Goal: Check status: Check status

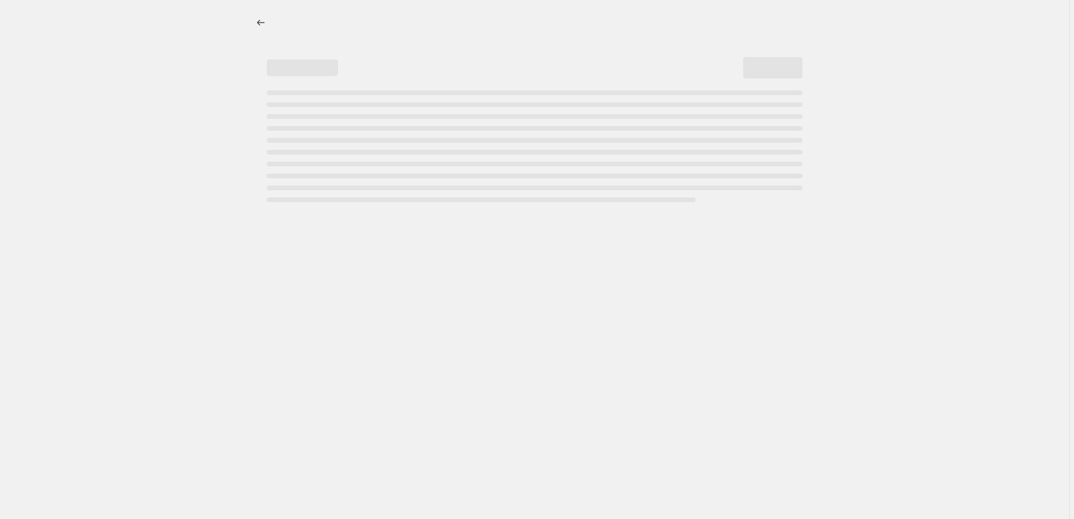
select select "collection"
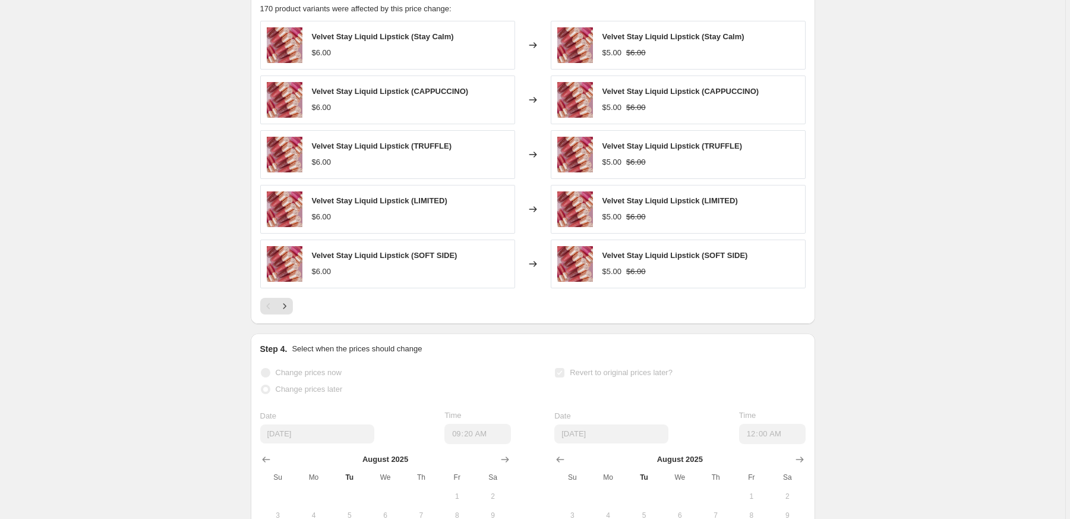
scroll to position [910, 0]
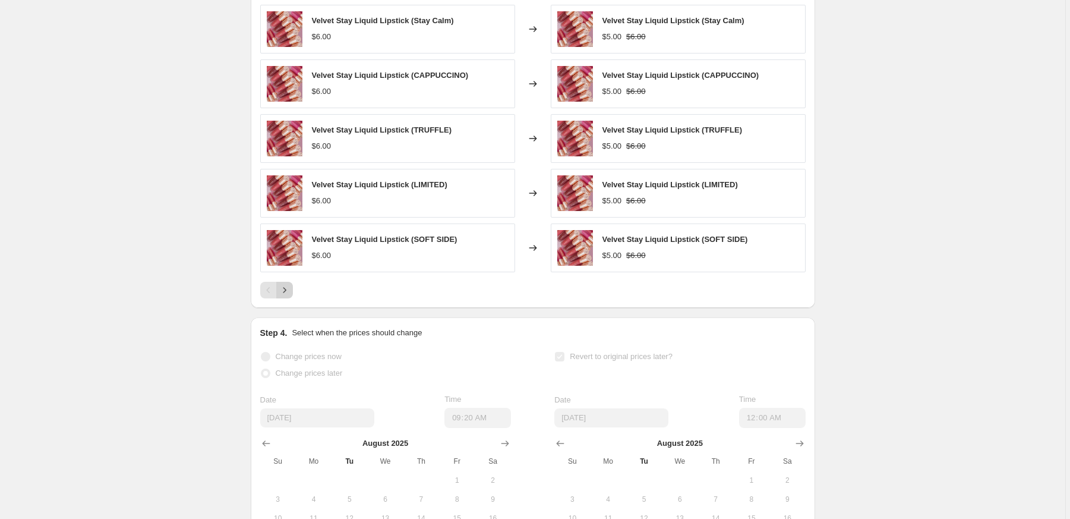
click at [290, 296] on icon "Next" at bounding box center [285, 290] width 12 height 12
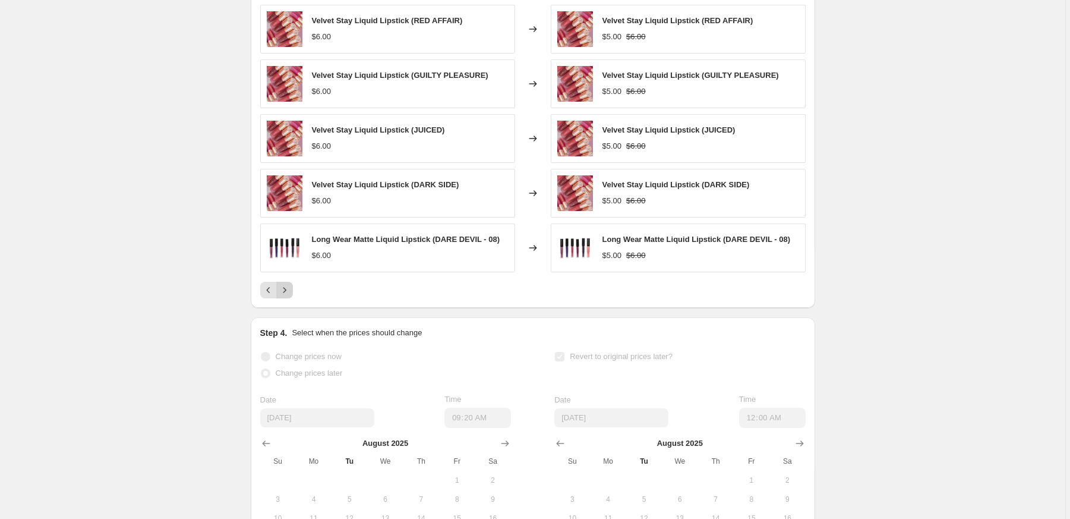
click at [290, 296] on icon "Next" at bounding box center [285, 290] width 12 height 12
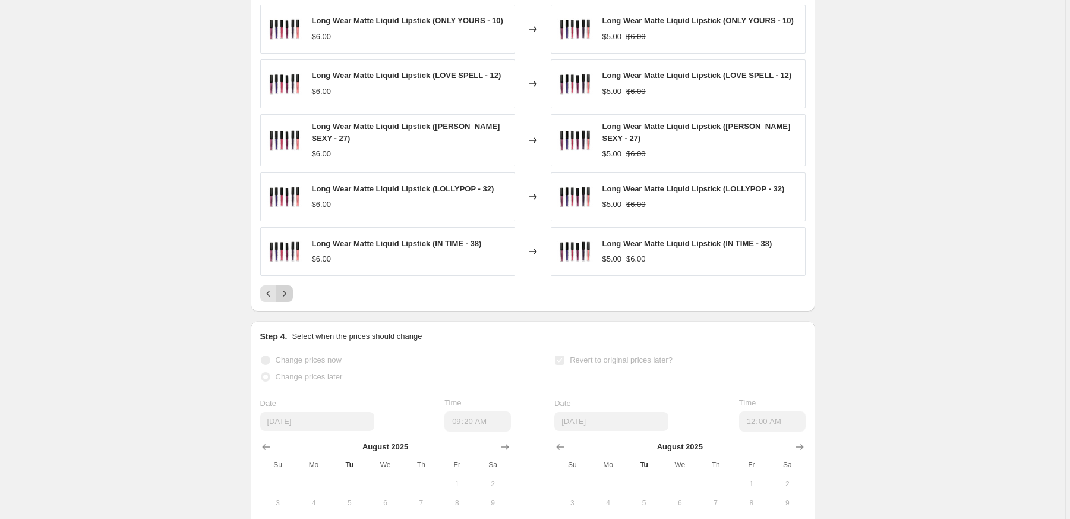
click at [290, 299] on icon "Next" at bounding box center [285, 294] width 12 height 12
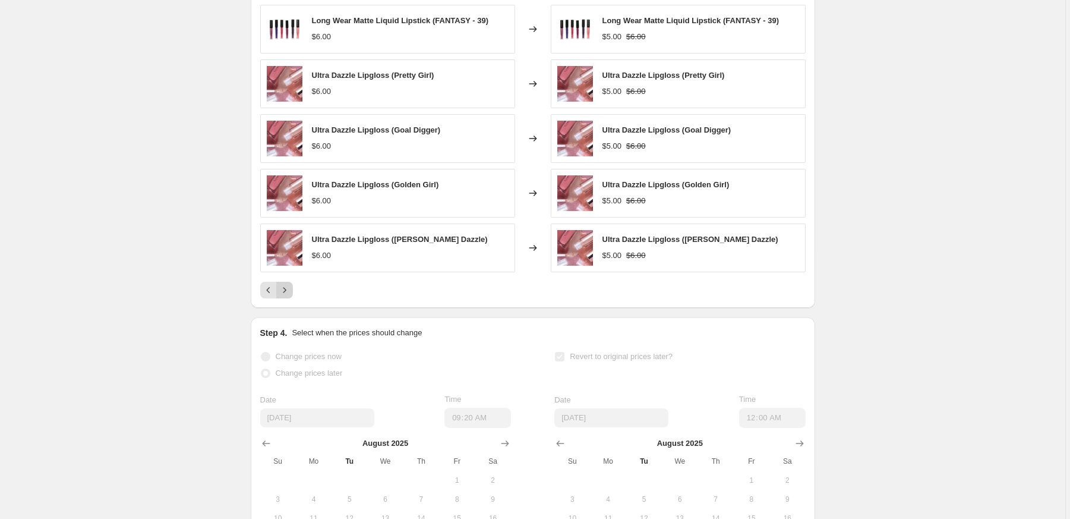
click at [290, 296] on icon "Next" at bounding box center [285, 290] width 12 height 12
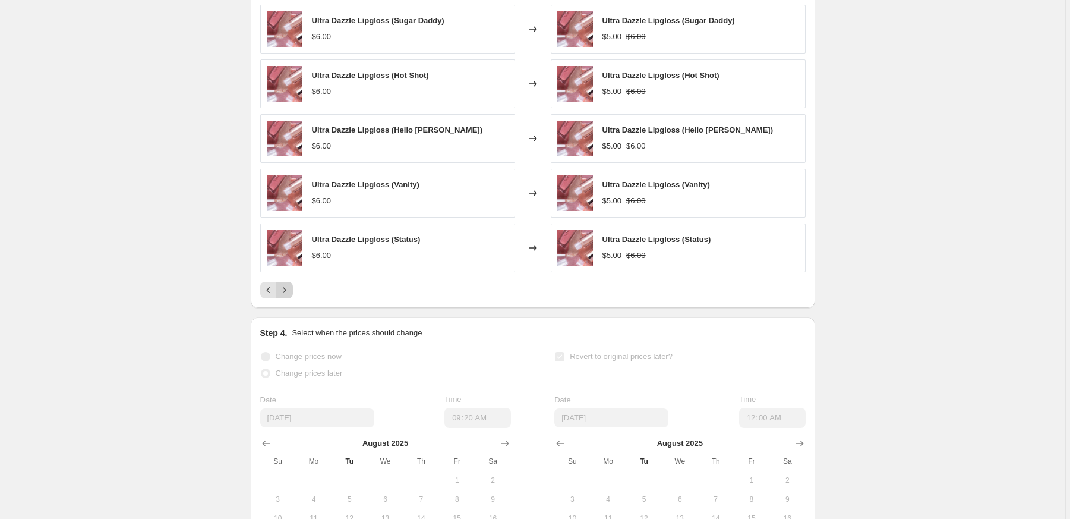
click at [290, 296] on icon "Next" at bounding box center [285, 290] width 12 height 12
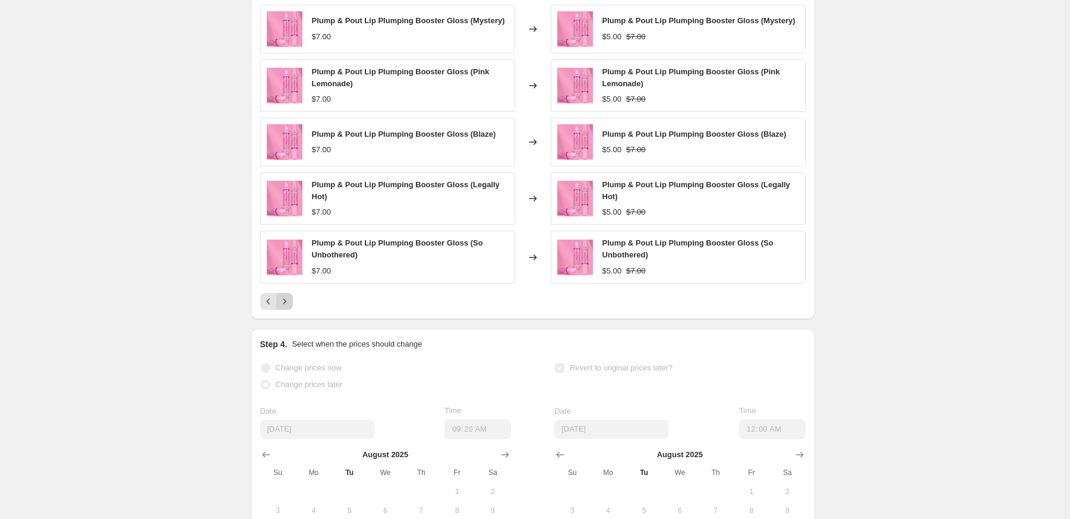
click at [290, 306] on button "Next" at bounding box center [284, 301] width 17 height 17
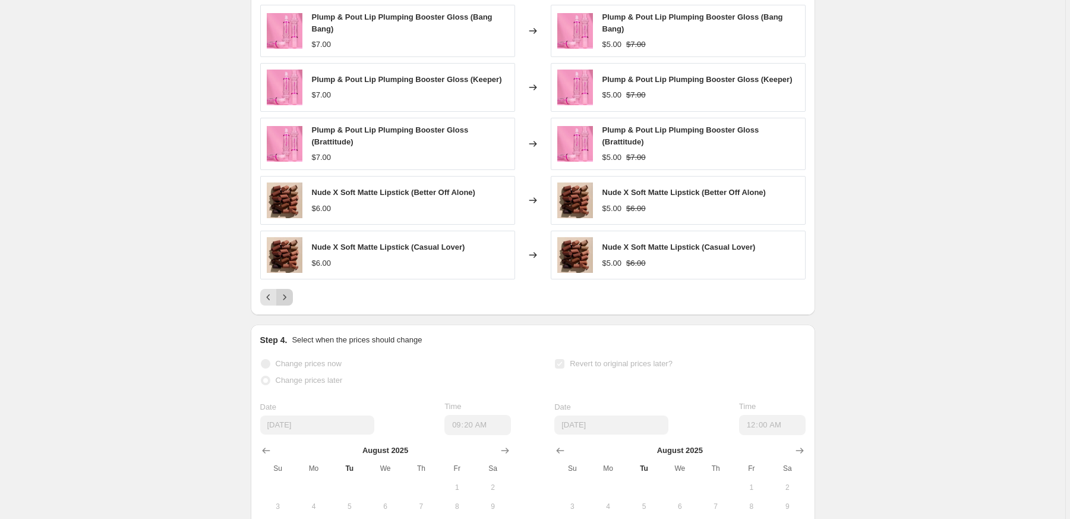
click at [290, 303] on icon "Next" at bounding box center [285, 297] width 12 height 12
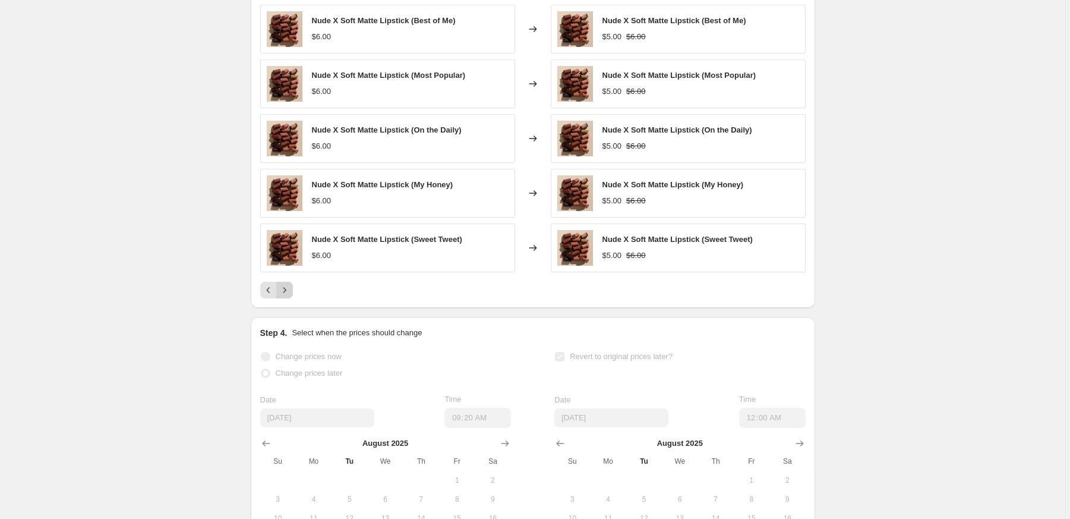
click at [290, 296] on icon "Next" at bounding box center [285, 290] width 12 height 12
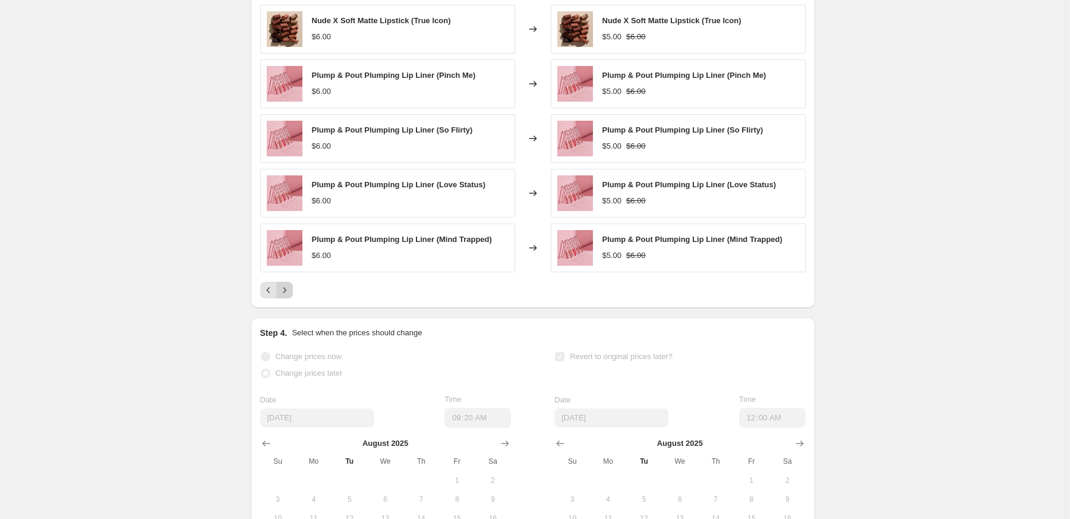
click at [290, 296] on icon "Next" at bounding box center [285, 290] width 12 height 12
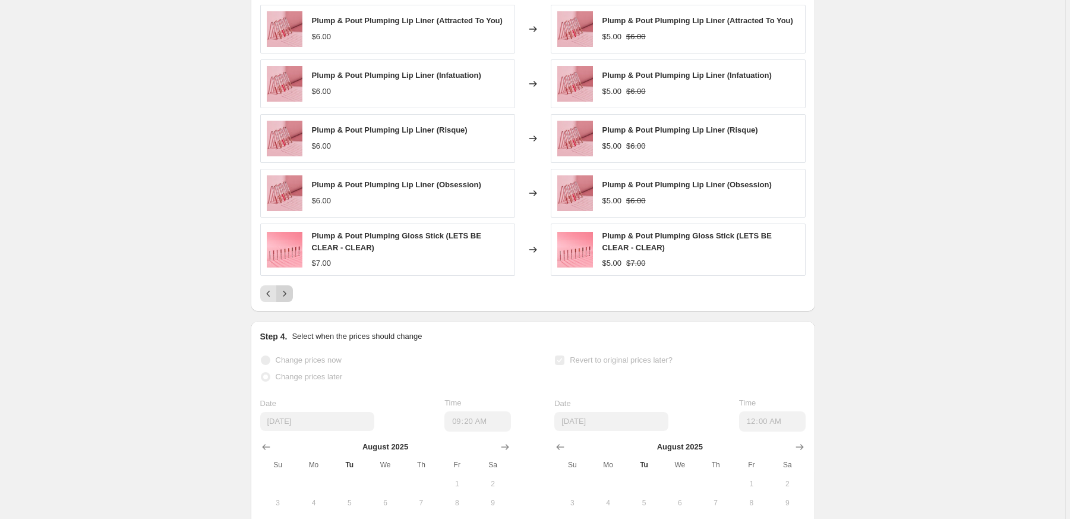
click at [290, 299] on icon "Next" at bounding box center [285, 294] width 12 height 12
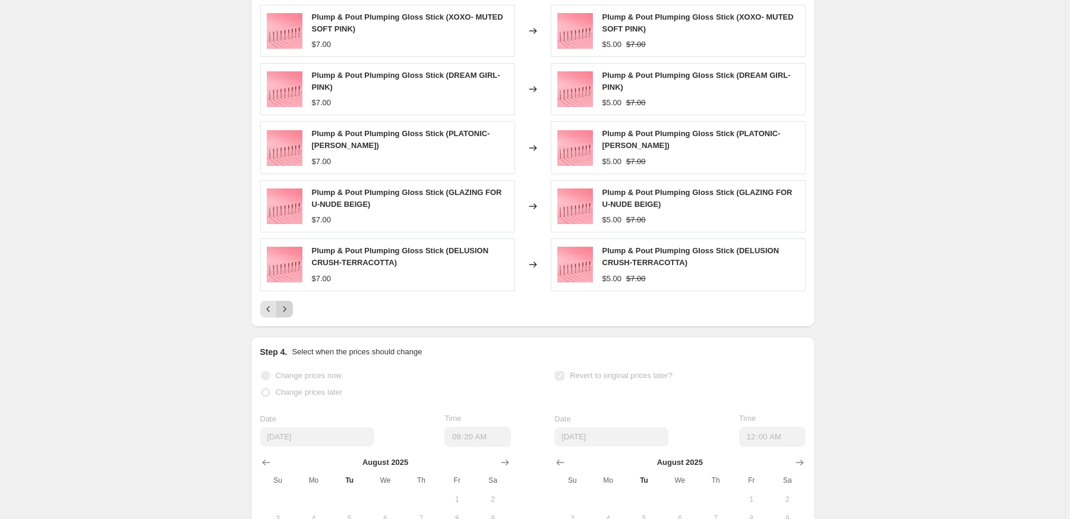
click at [290, 306] on div "Plump & Pout Plumping Gloss Stick (XOXO- MUTED SOFT PINK) $7.00 Changed to Plum…" at bounding box center [532, 161] width 545 height 313
click at [289, 314] on button "Next" at bounding box center [284, 309] width 17 height 17
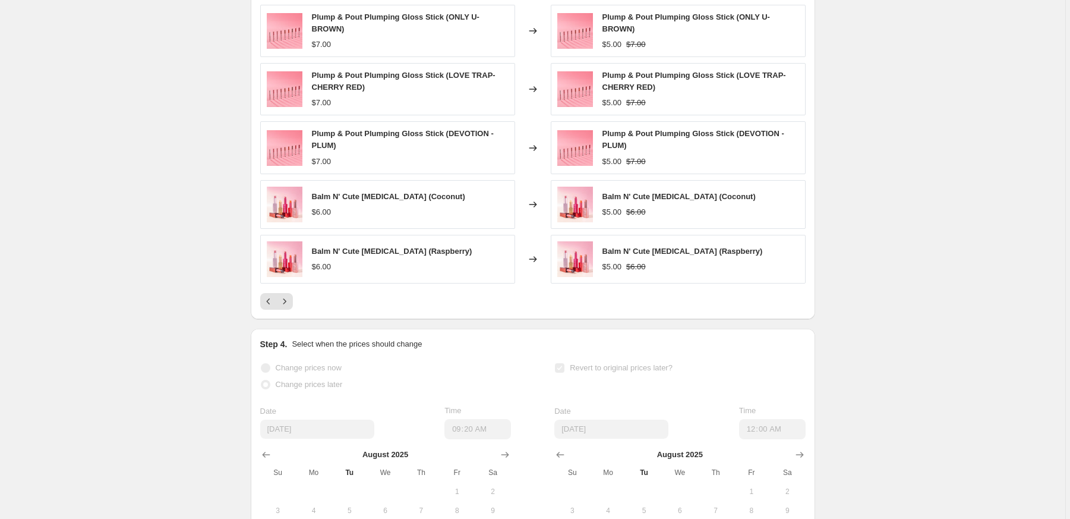
click at [289, 307] on icon "Next" at bounding box center [285, 301] width 12 height 12
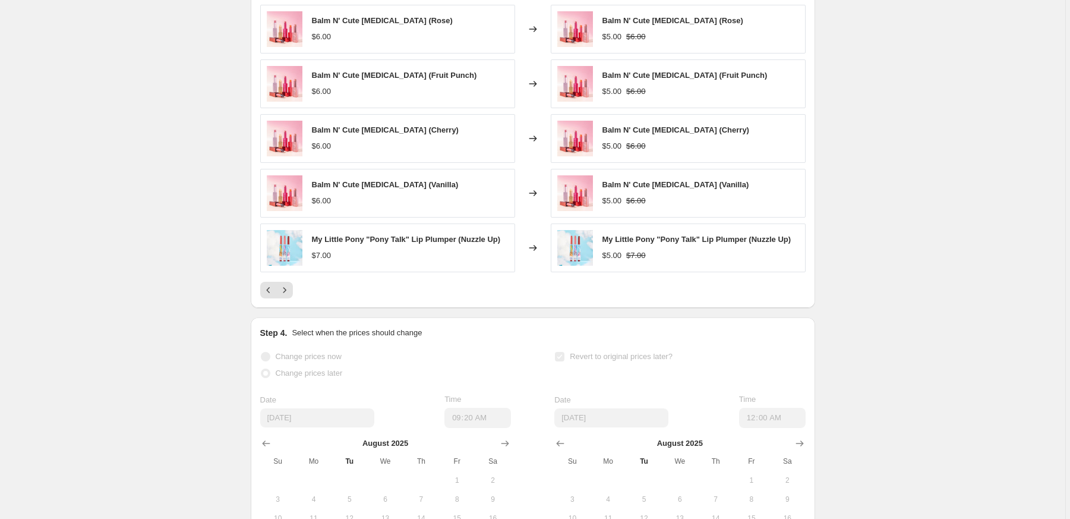
click at [289, 307] on div "PRICE CHANGE RECAP 170 product variants were affected by this price change: Bal…" at bounding box center [533, 135] width 564 height 344
click at [291, 298] on button "Next" at bounding box center [284, 290] width 17 height 17
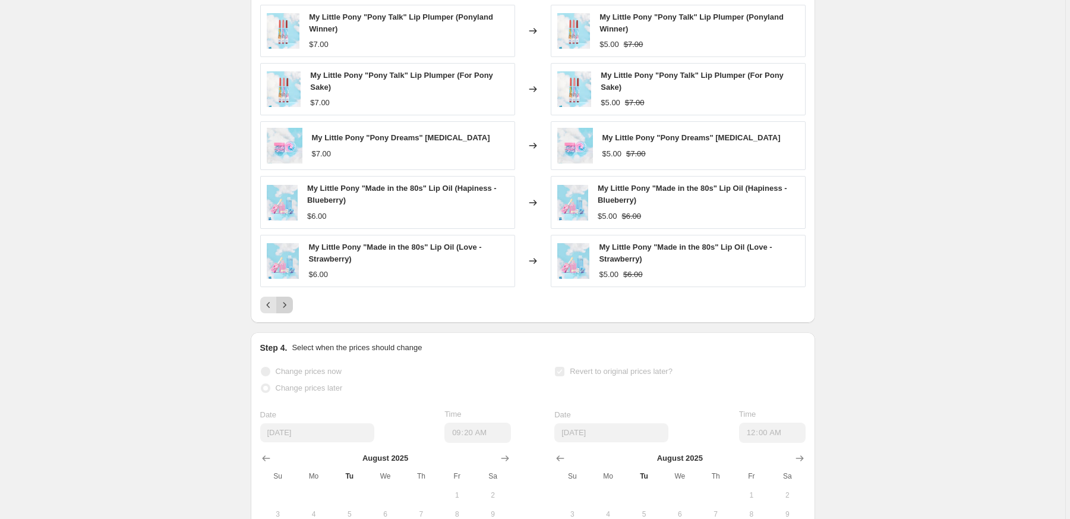
click at [289, 310] on button "Next" at bounding box center [284, 304] width 17 height 17
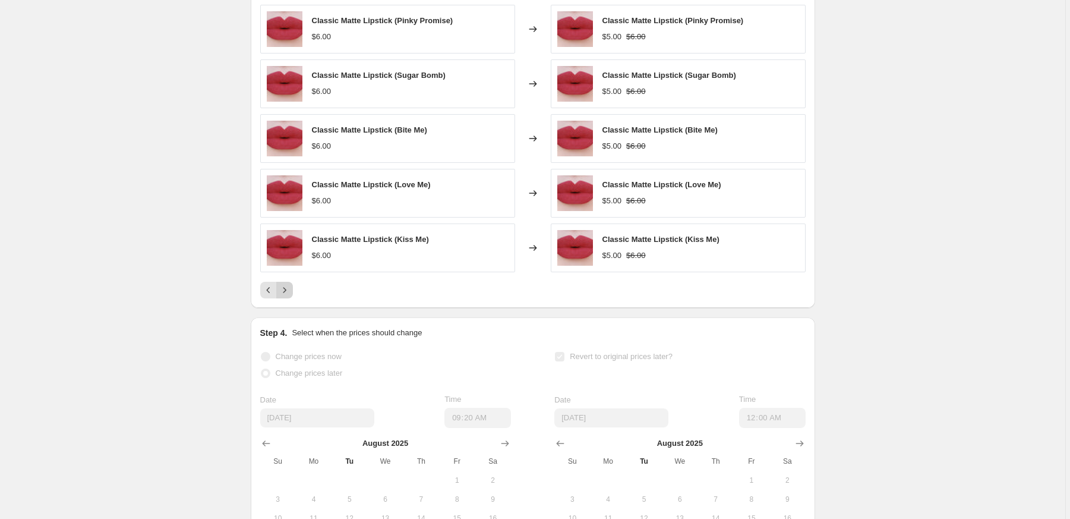
click at [289, 298] on button "Next" at bounding box center [284, 290] width 17 height 17
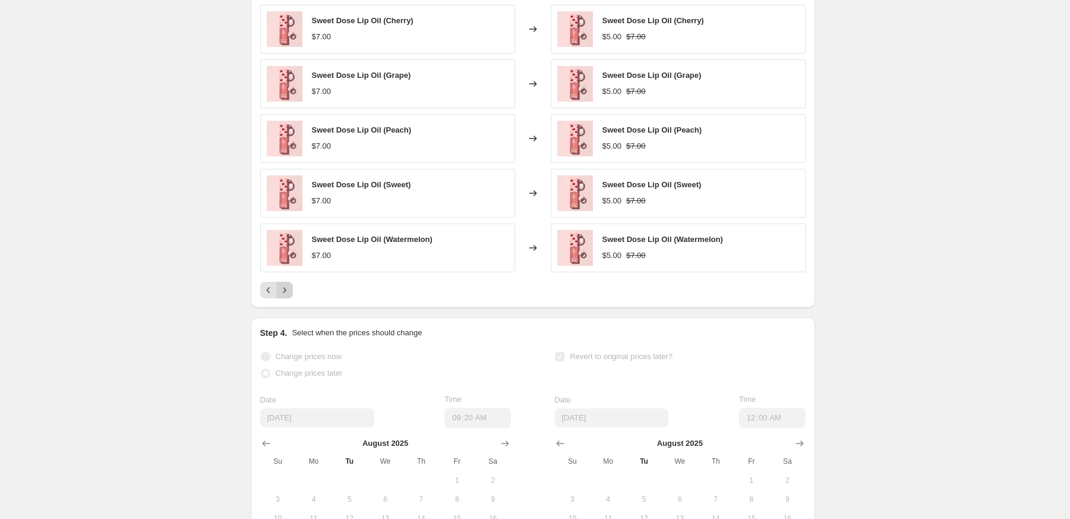
click at [289, 298] on button "Next" at bounding box center [284, 290] width 17 height 17
